Goal: Information Seeking & Learning: Learn about a topic

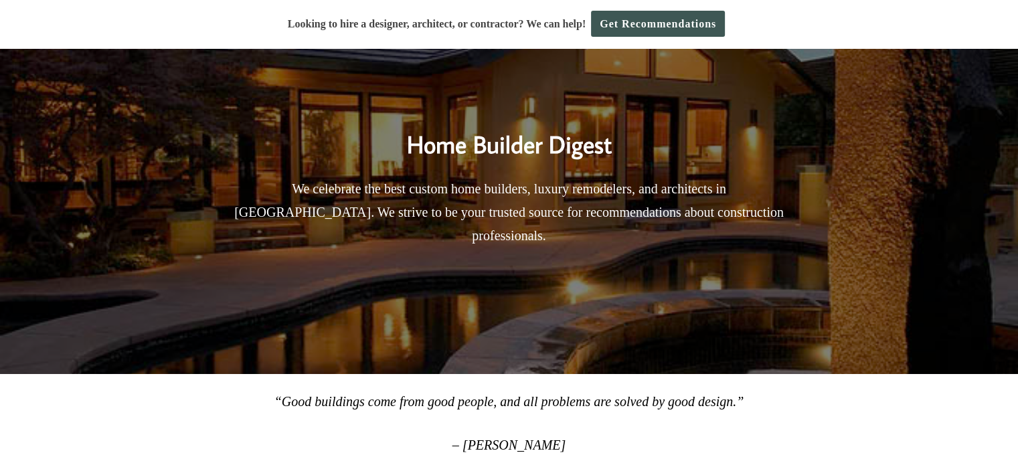
scroll to position [268, 0]
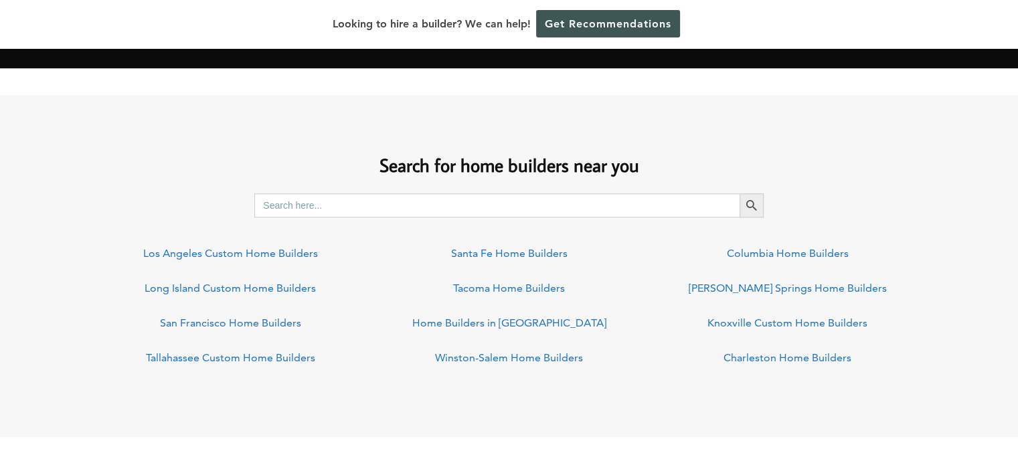
scroll to position [870, 0]
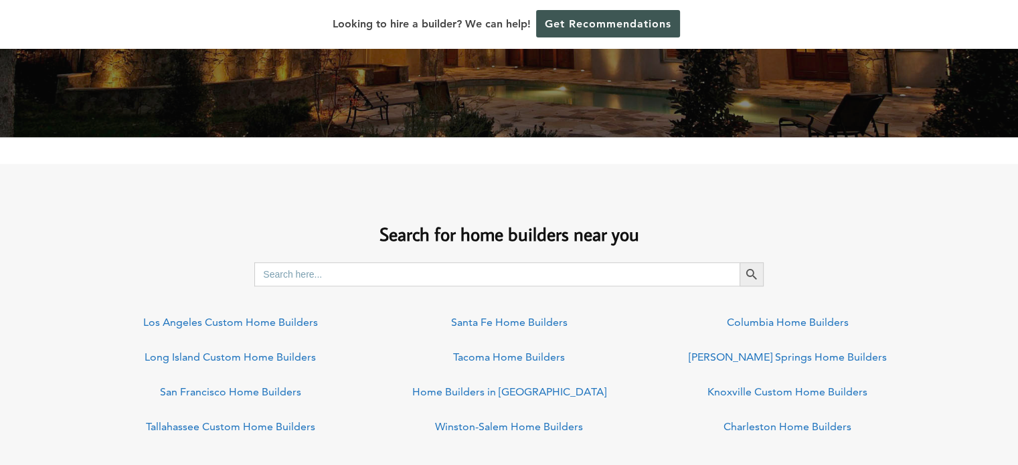
click at [334, 268] on input "Search for:" at bounding box center [496, 274] width 485 height 24
type input "nashville"
click at [750, 278] on icon "Search" at bounding box center [751, 274] width 15 height 15
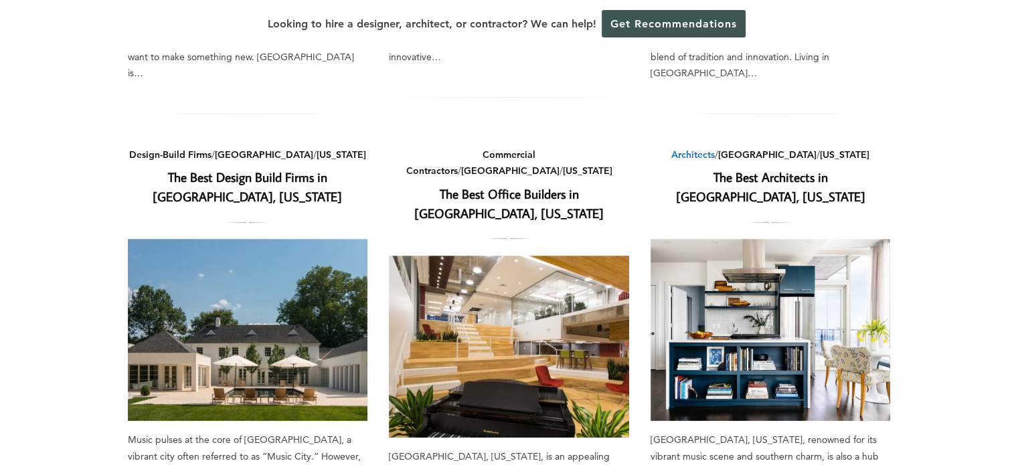
scroll to position [468, 0]
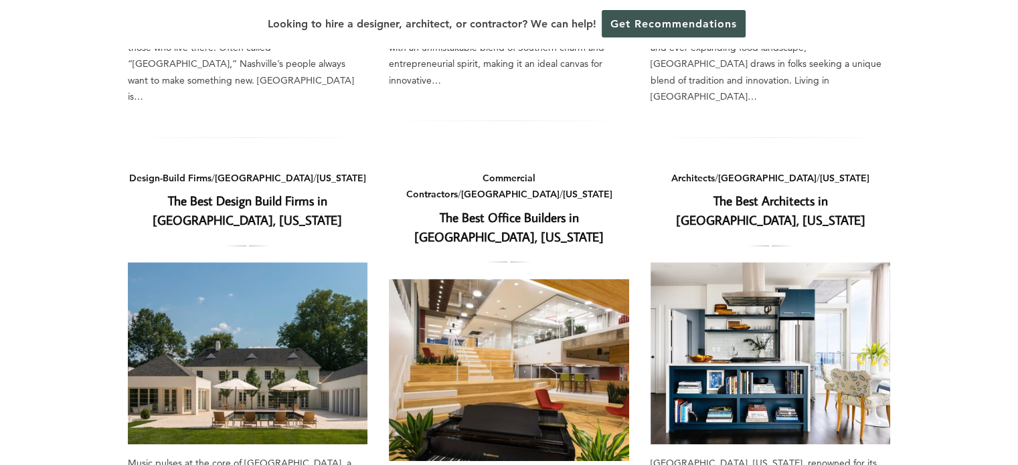
click at [732, 192] on link "The Best Architects in [GEOGRAPHIC_DATA], [US_STATE]" at bounding box center [770, 210] width 189 height 36
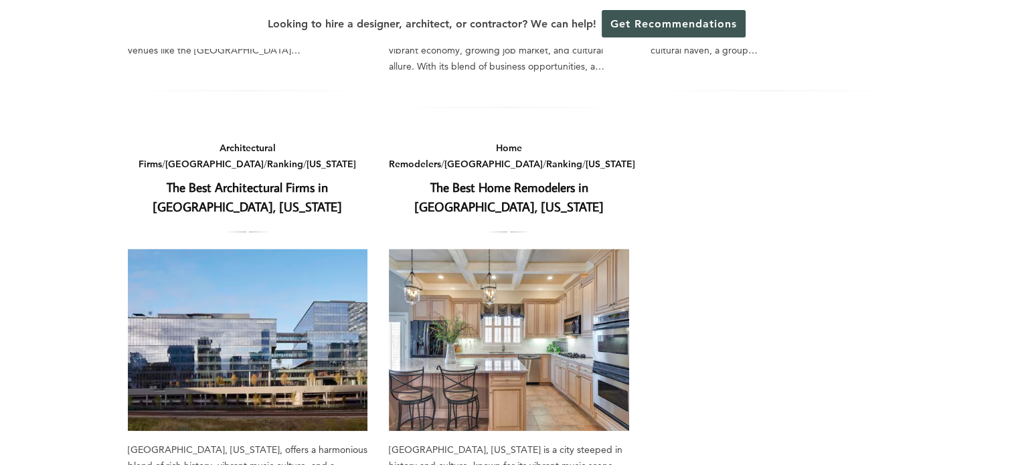
scroll to position [937, 0]
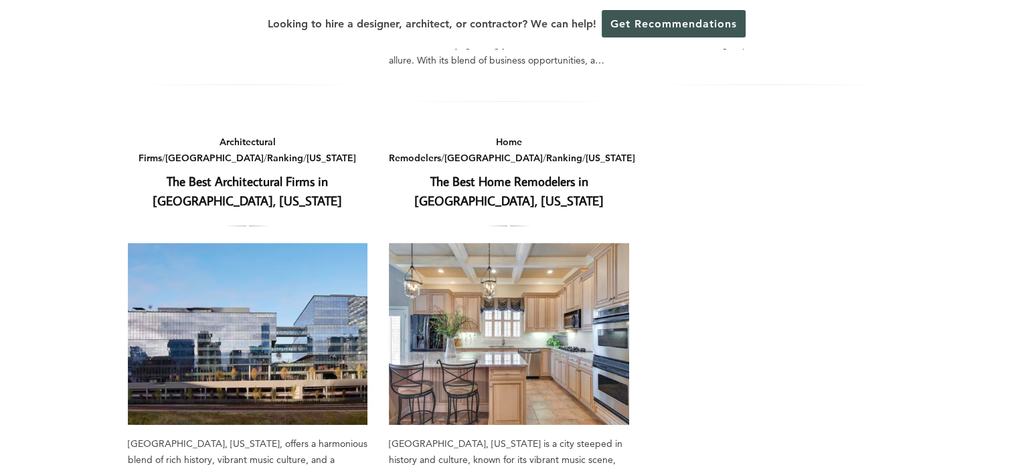
click at [228, 173] on link "The Best Architectural Firms in [GEOGRAPHIC_DATA], [US_STATE]" at bounding box center [247, 191] width 189 height 36
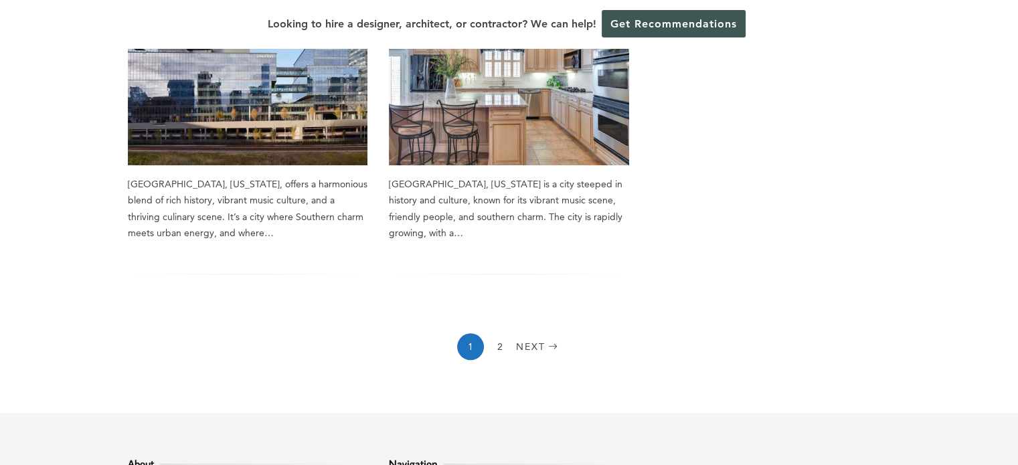
scroll to position [1205, 0]
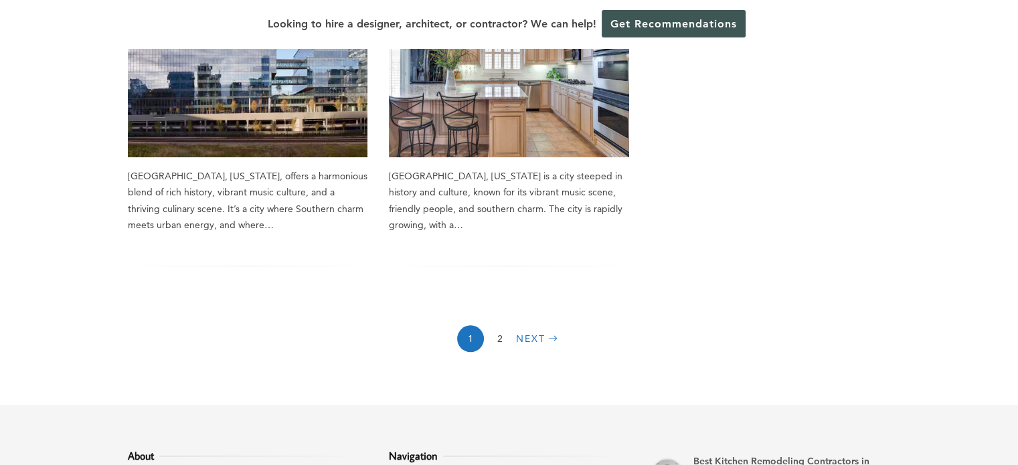
click at [533, 325] on link "Next" at bounding box center [539, 338] width 46 height 27
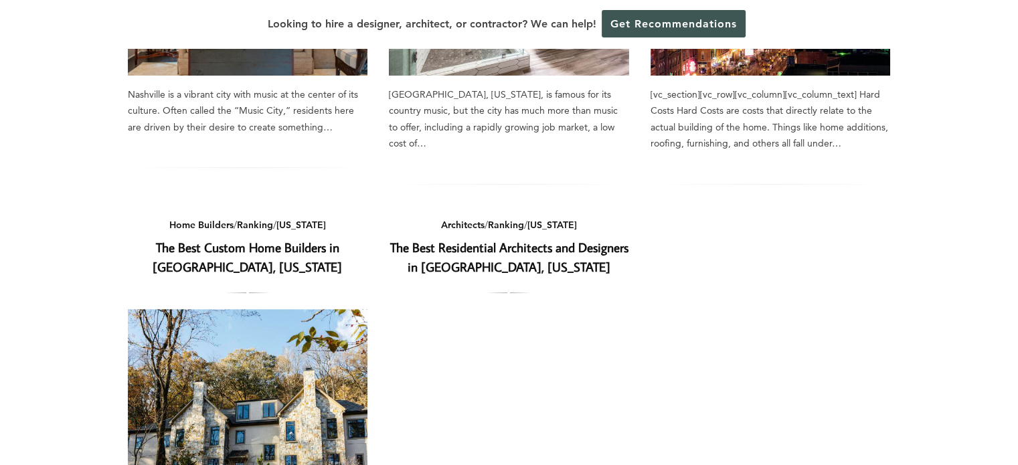
scroll to position [468, 0]
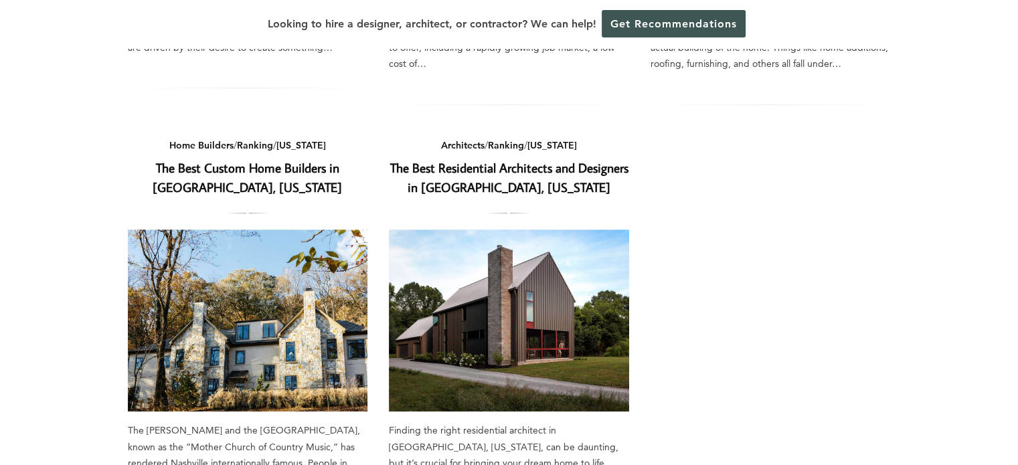
click at [248, 176] on link "The Best Custom Home Builders in [GEOGRAPHIC_DATA], [US_STATE]" at bounding box center [247, 177] width 189 height 36
click at [529, 174] on link "The Best Residential Architects and Designers in Nashville, Tennessee" at bounding box center [509, 177] width 238 height 36
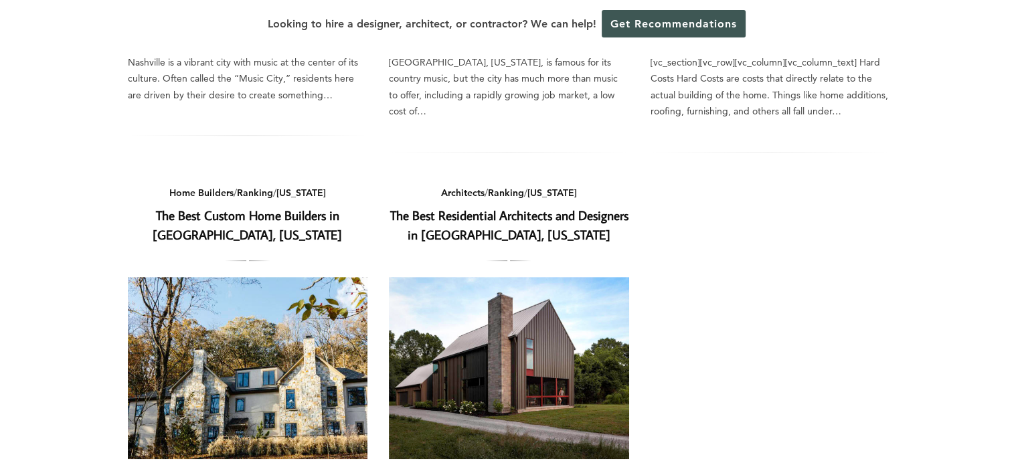
scroll to position [402, 0]
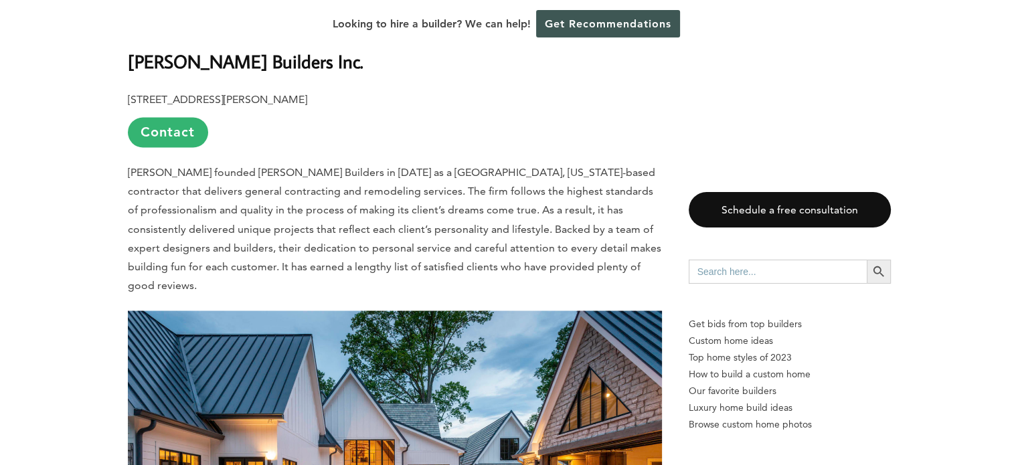
scroll to position [2275, 0]
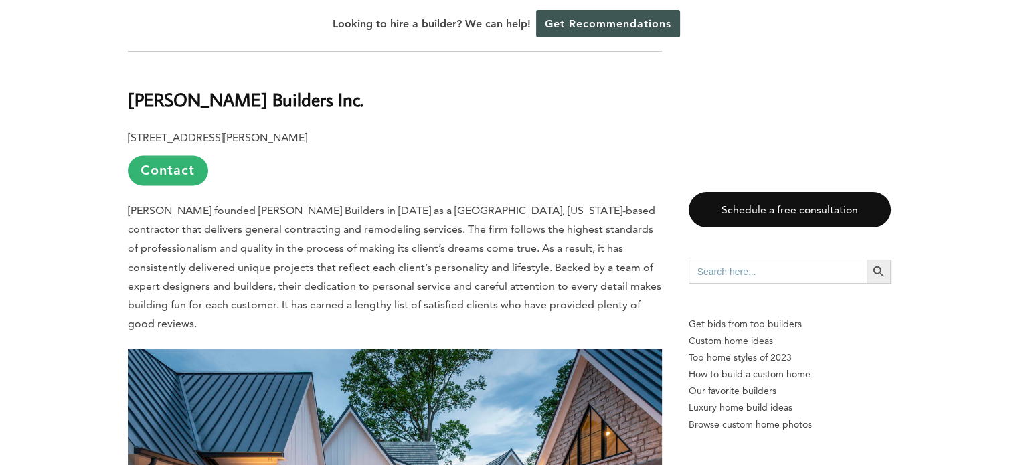
click at [150, 155] on link "Contact" at bounding box center [168, 170] width 80 height 30
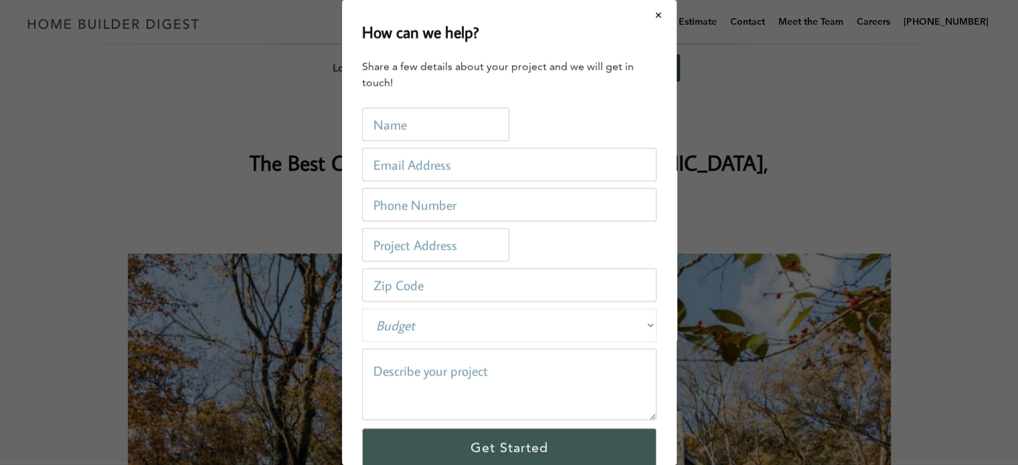
scroll to position [0, 0]
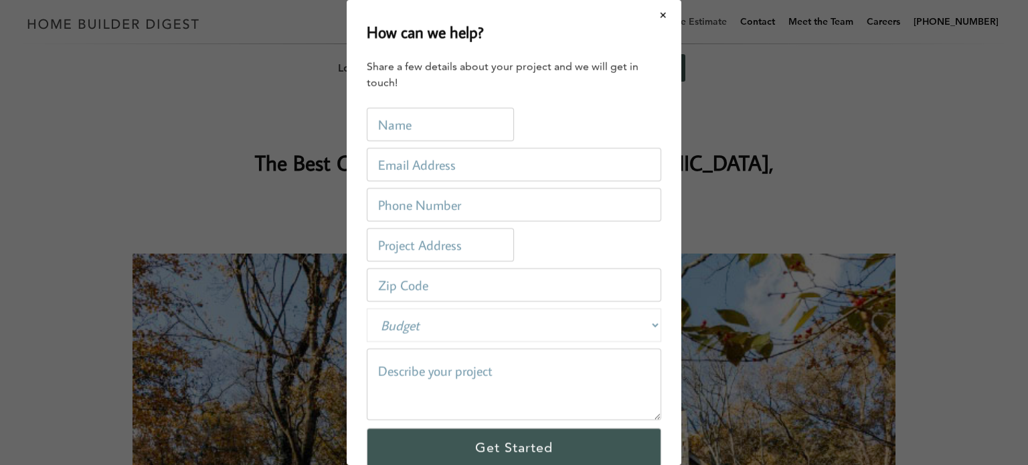
click at [656, 17] on button "Close modal" at bounding box center [663, 15] width 35 height 28
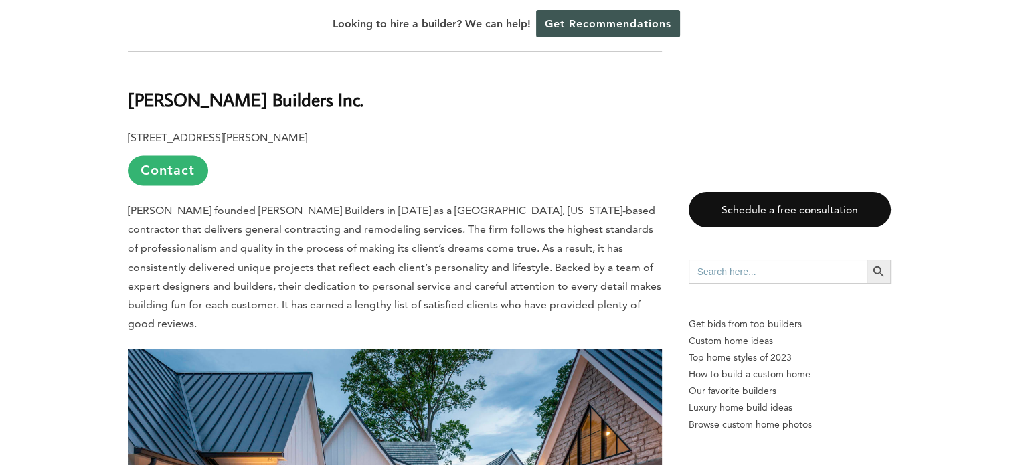
scroll to position [2209, 0]
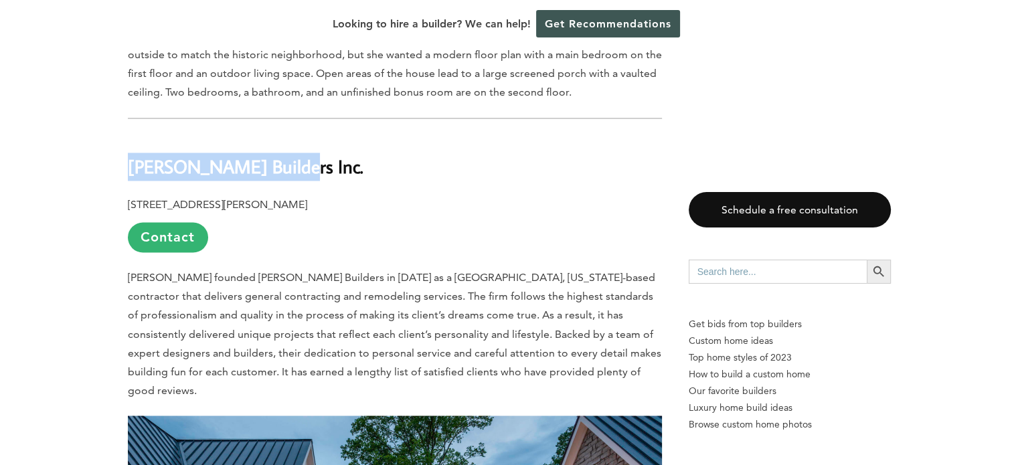
drag, startPoint x: 273, startPoint y: 122, endPoint x: 100, endPoint y: 120, distance: 172.7
copy b "Botsko Builders Inc."
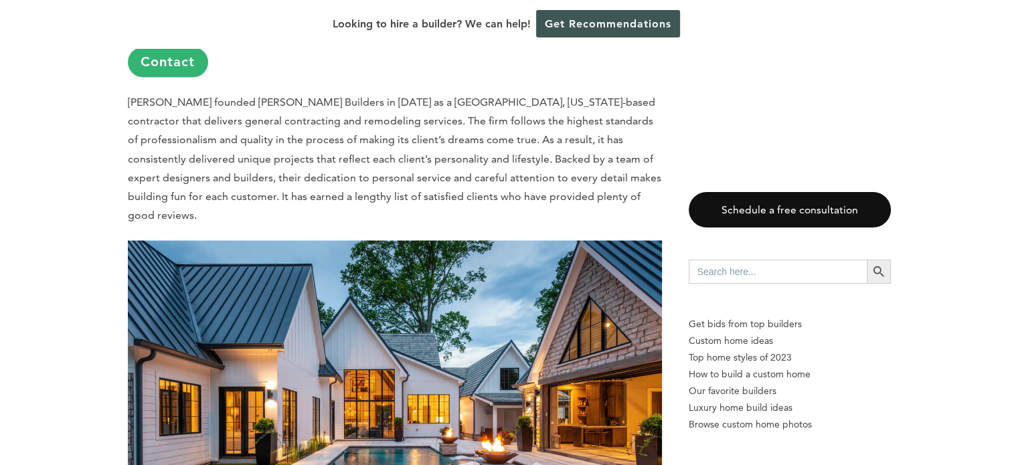
scroll to position [2342, 0]
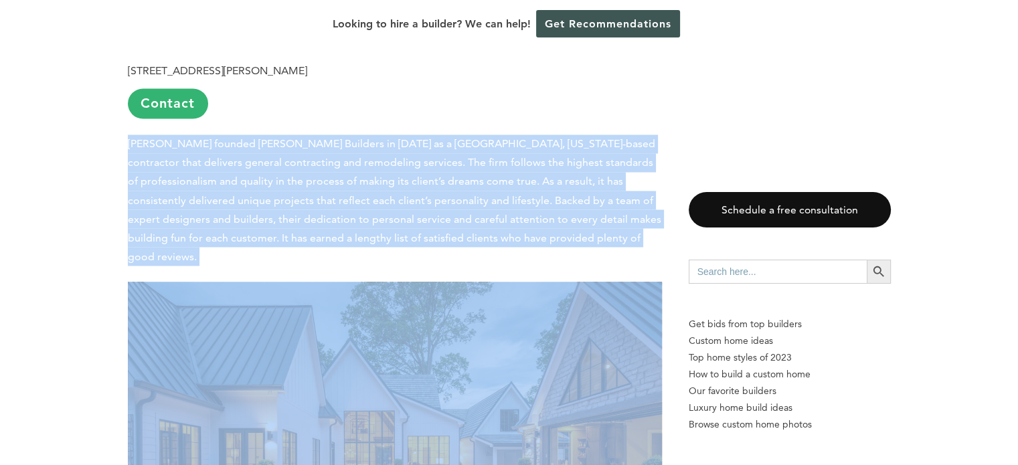
drag, startPoint x: 126, startPoint y: 93, endPoint x: 126, endPoint y: 216, distance: 123.1
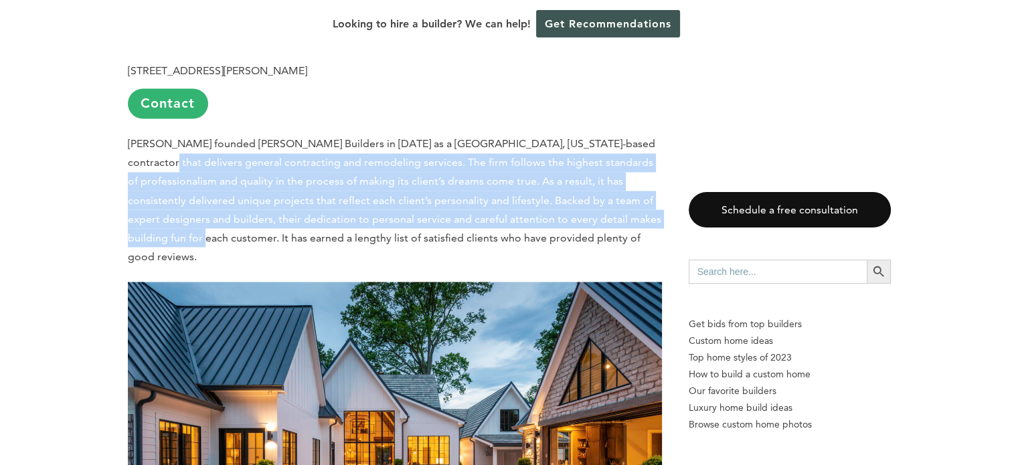
drag, startPoint x: 118, startPoint y: 191, endPoint x: 115, endPoint y: 109, distance: 82.4
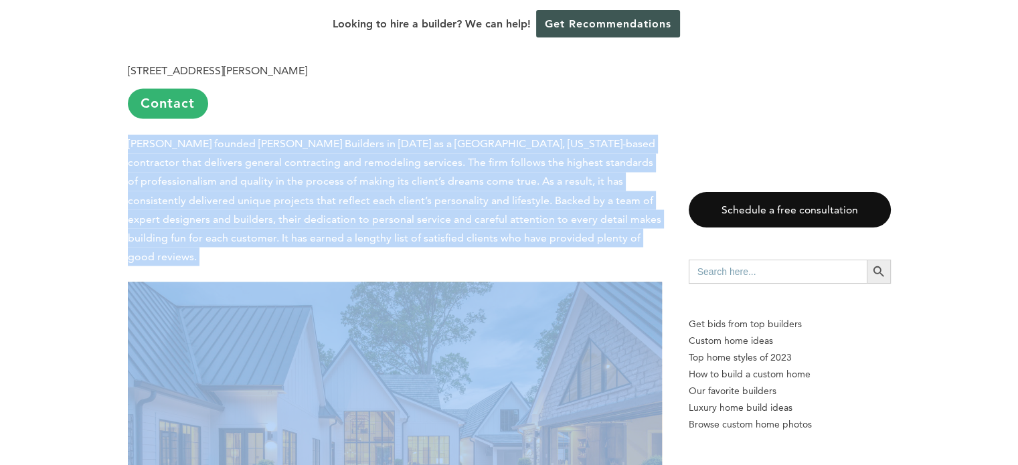
drag, startPoint x: 118, startPoint y: 216, endPoint x: 121, endPoint y: 90, distance: 125.9
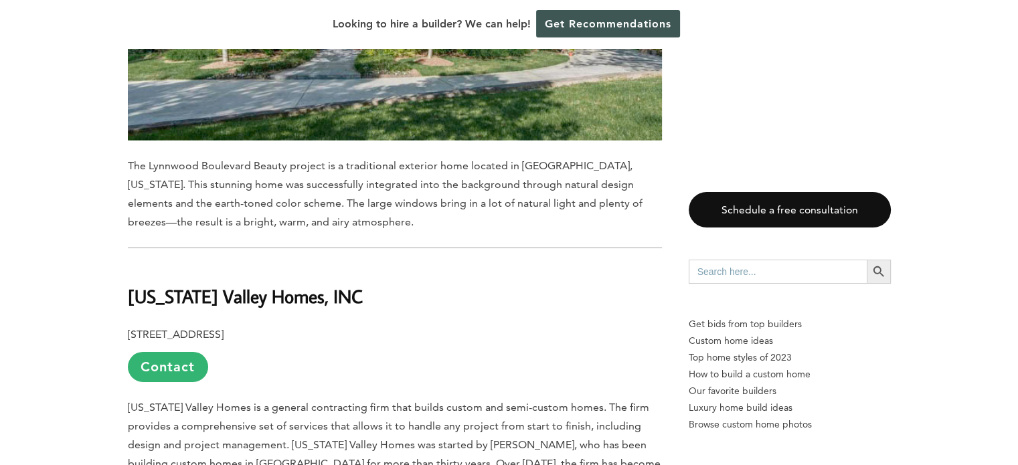
scroll to position [4250, 0]
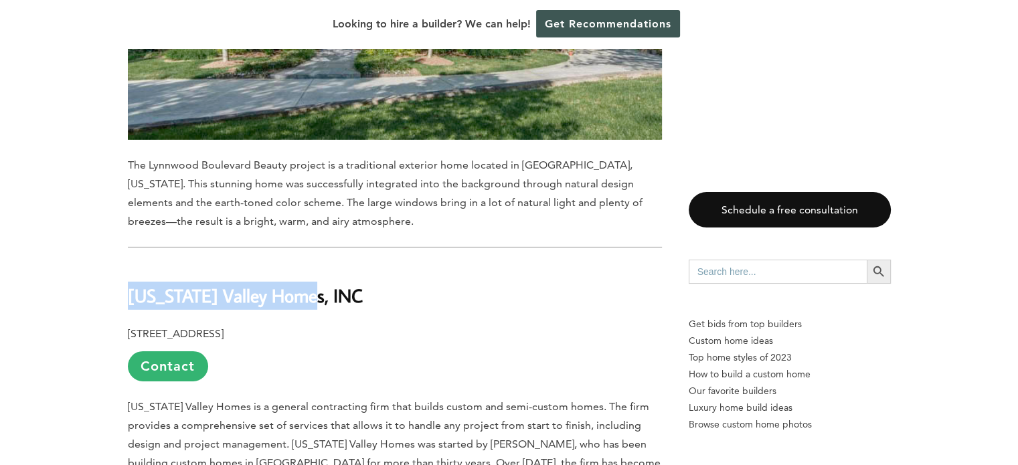
drag, startPoint x: 311, startPoint y: 189, endPoint x: 123, endPoint y: 191, distance: 187.4
copy b "Tennessee Valley Homes"
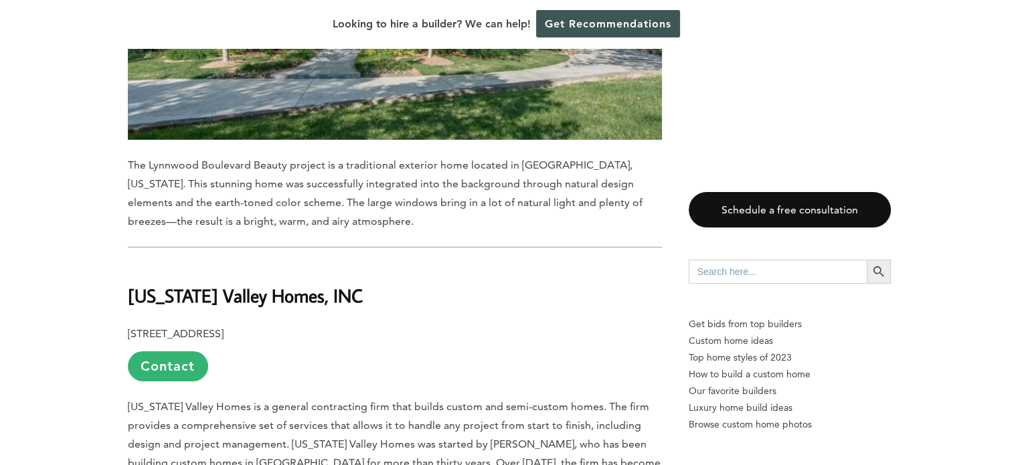
click at [432, 325] on p "127 SE Parkway Court, Franklin, TN 37064 Contact" at bounding box center [395, 353] width 534 height 57
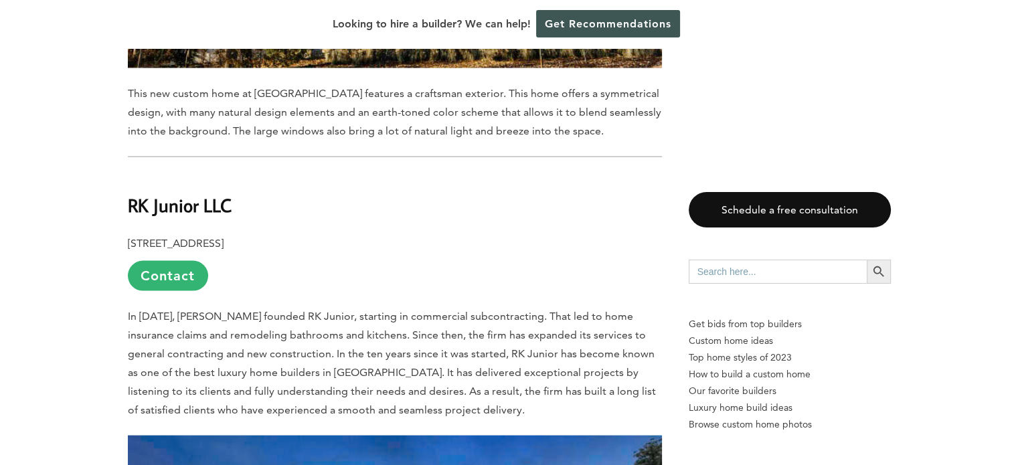
scroll to position [7808, 0]
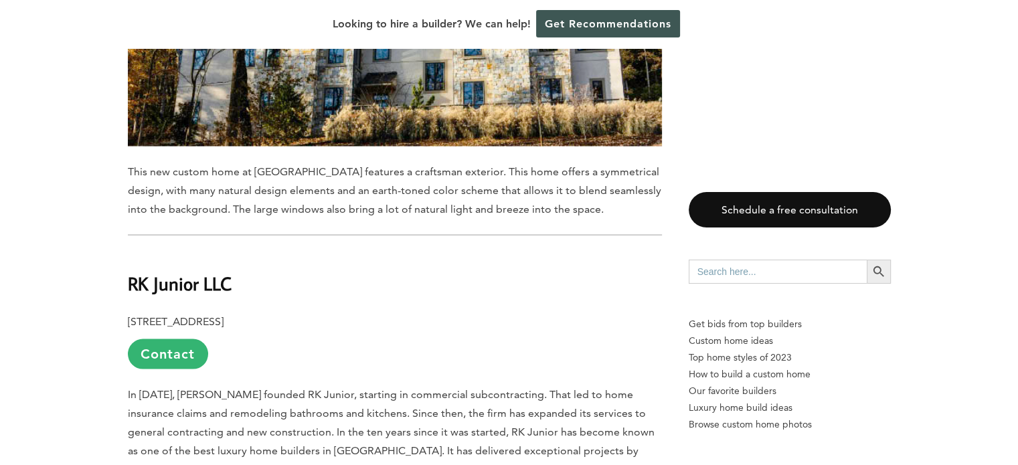
drag, startPoint x: 209, startPoint y: 197, endPoint x: 126, endPoint y: 200, distance: 83.7
copy b "555 Marriot Drive"
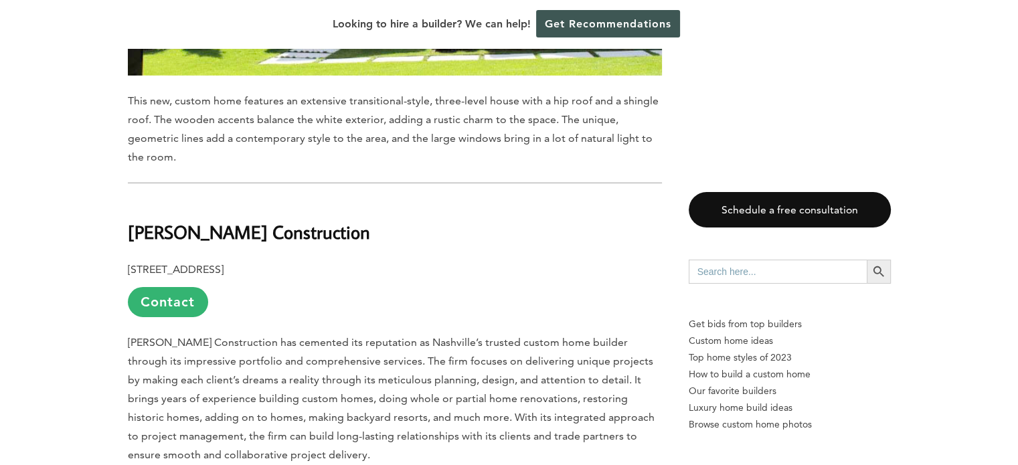
scroll to position [9280, 0]
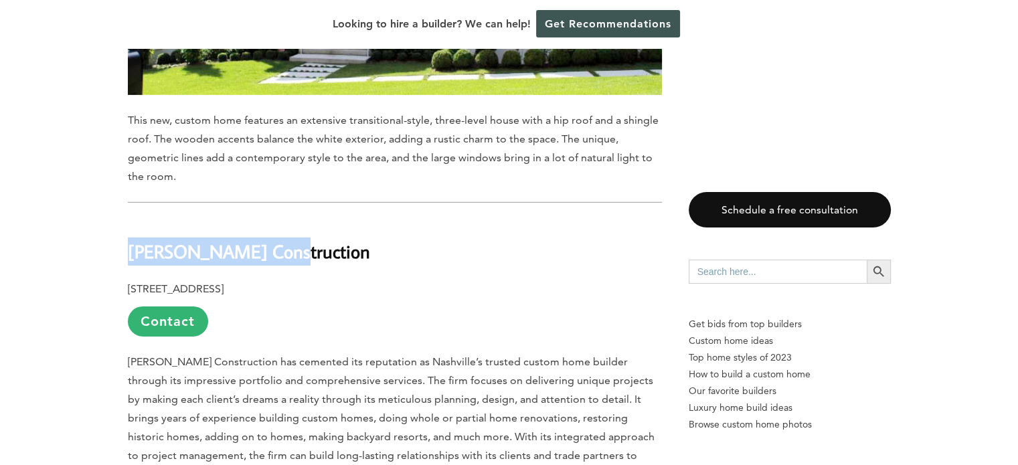
drag, startPoint x: 239, startPoint y: 108, endPoint x: 126, endPoint y: 113, distance: 113.2
copy b "Sabia Construction"
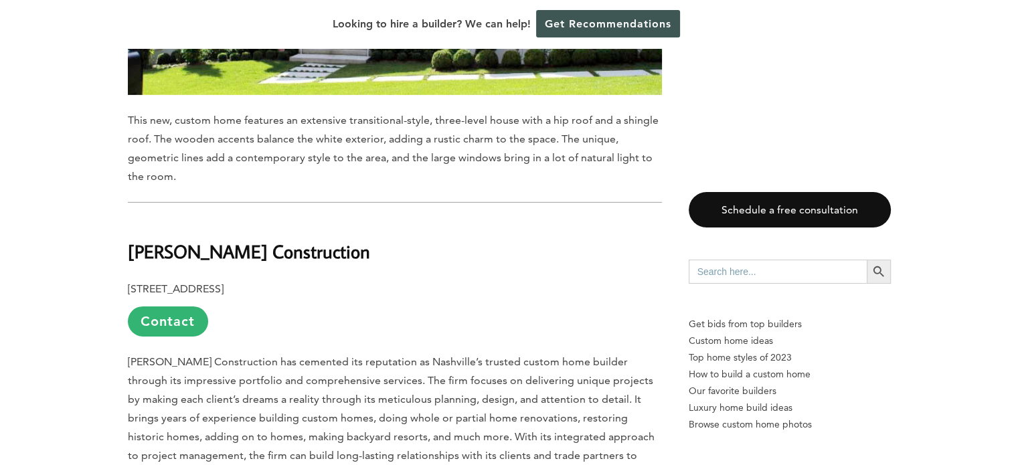
click at [373, 280] on p "783 Old Hickory Boulevard, Suite #390, Brentwood TN, 37027 Contact" at bounding box center [395, 308] width 534 height 57
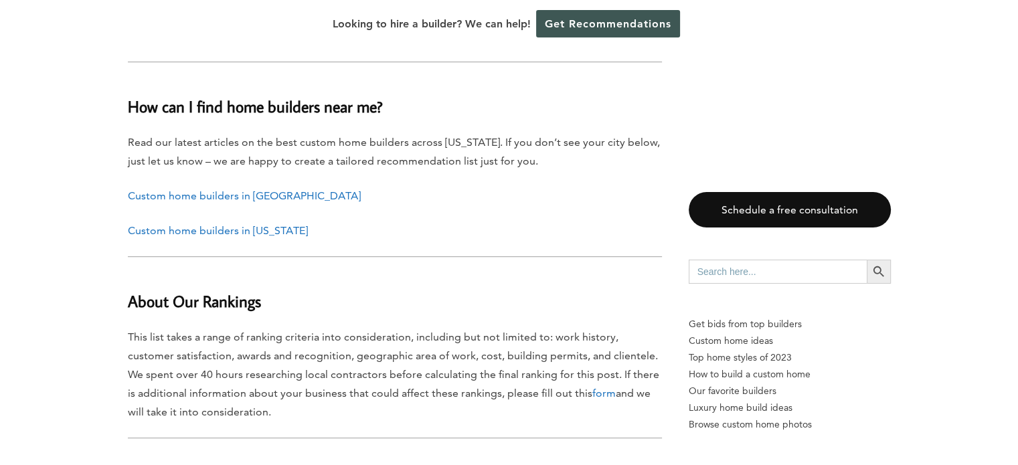
scroll to position [10924, 0]
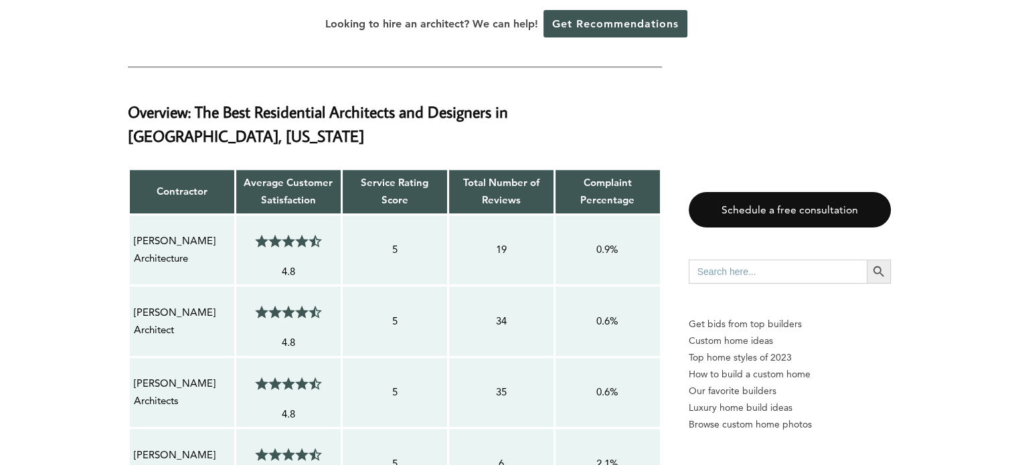
scroll to position [1004, 0]
